Goal: Find specific page/section: Locate a particular part of the current website

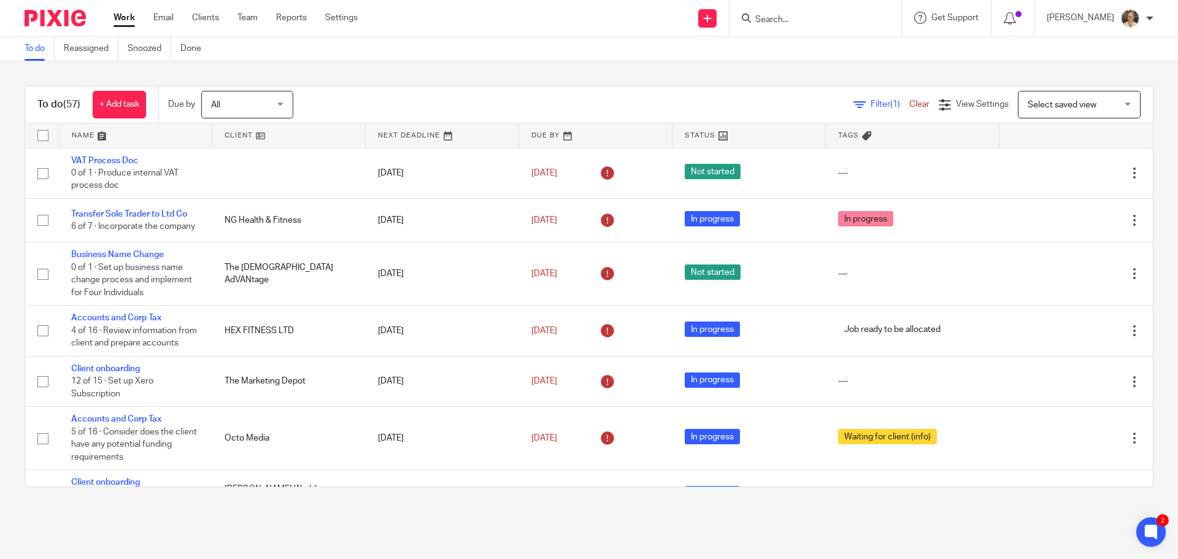
click at [795, 14] on form at bounding box center [819, 17] width 131 height 15
click at [797, 19] on input "Search" at bounding box center [809, 20] width 110 height 11
type input "G"
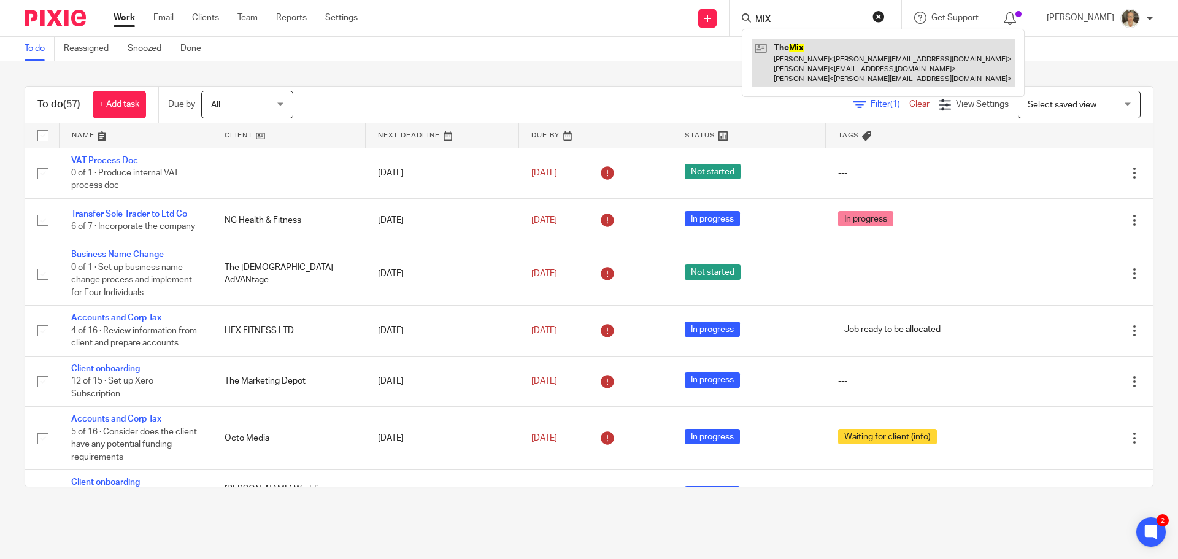
type input "MIX"
click at [807, 63] on link at bounding box center [883, 63] width 263 height 48
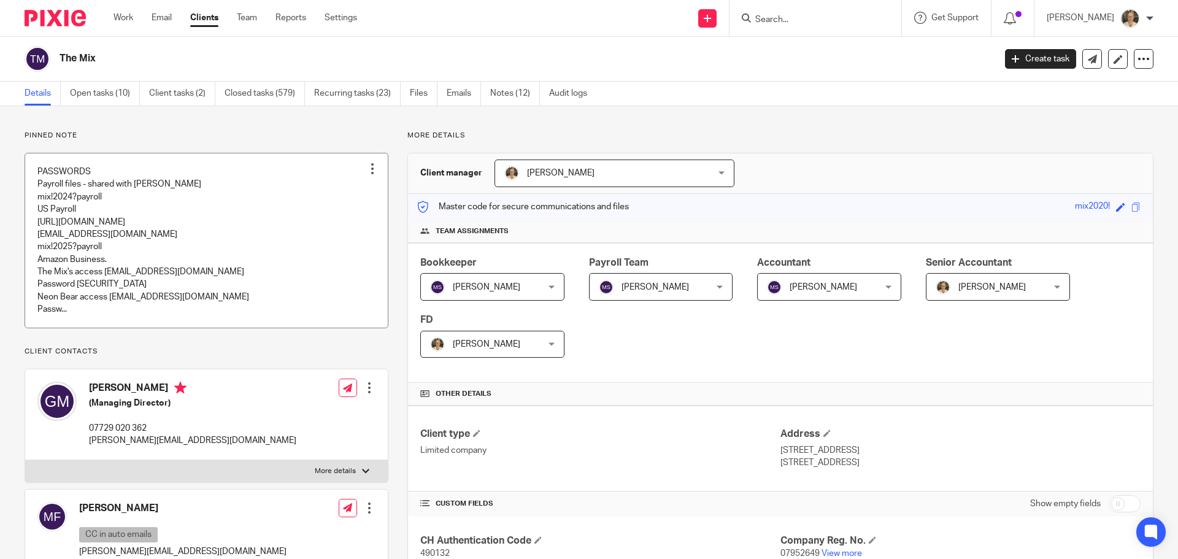
click at [161, 239] on link at bounding box center [206, 240] width 363 height 174
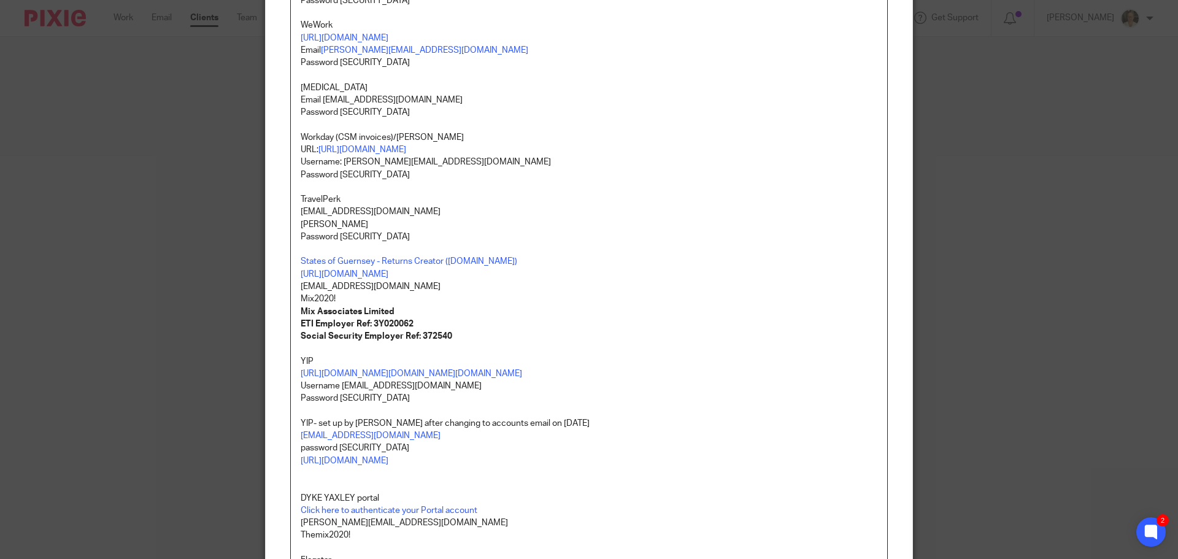
scroll to position [1105, 0]
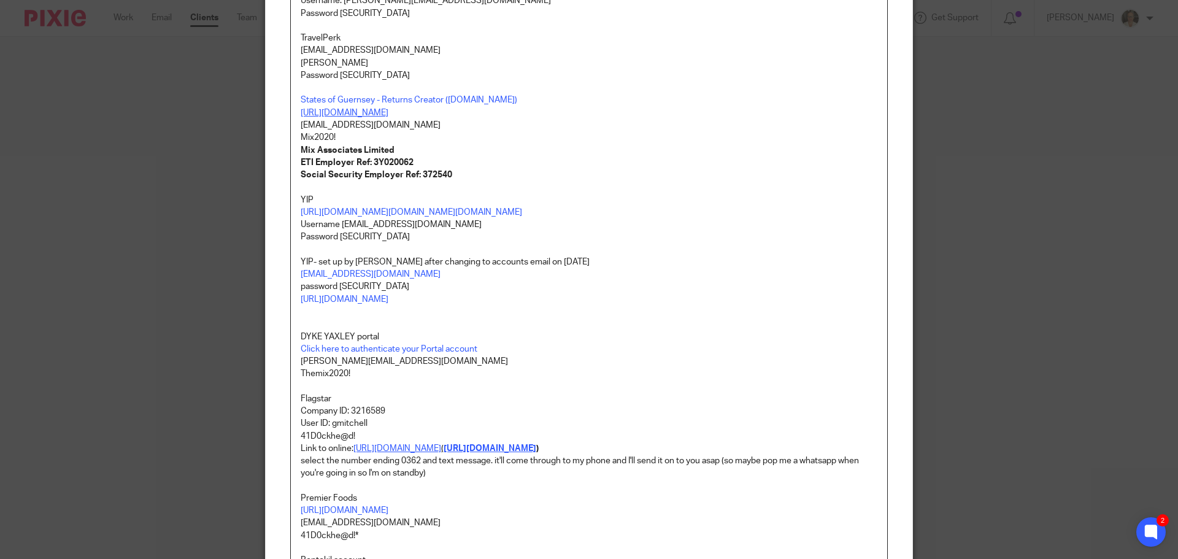
click at [336, 117] on link "https://rc.gov.gg/" at bounding box center [345, 113] width 88 height 9
click at [336, 160] on link "https://rc.gov.gg/" at bounding box center [343, 163] width 88 height 12
